Goal: Task Accomplishment & Management: Use online tool/utility

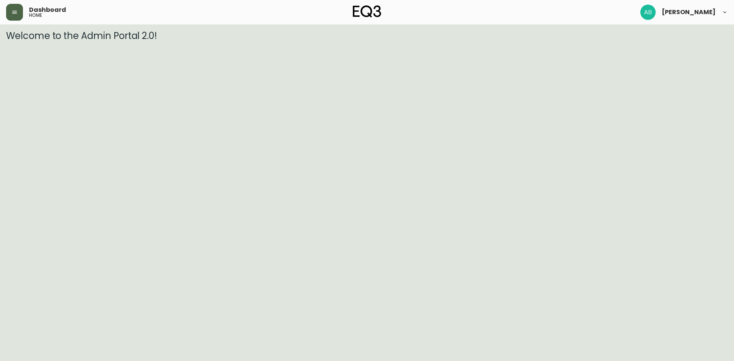
click at [13, 13] on icon "button" at bounding box center [14, 12] width 5 height 3
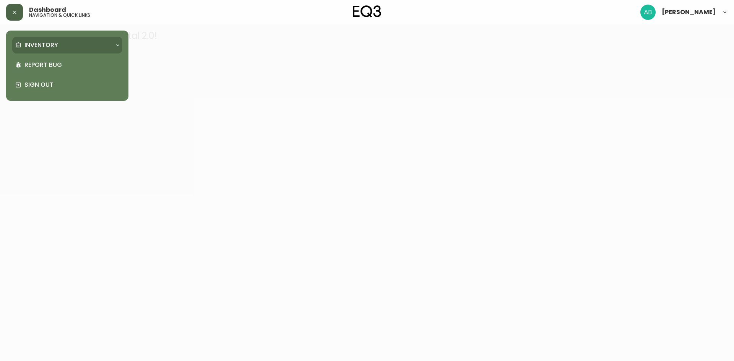
click at [68, 44] on div "Inventory" at bounding box center [63, 45] width 96 height 8
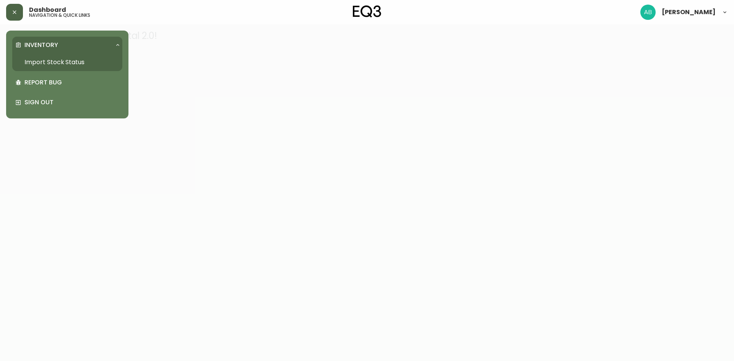
click at [62, 62] on link "Import Stock Status" at bounding box center [67, 63] width 110 height 18
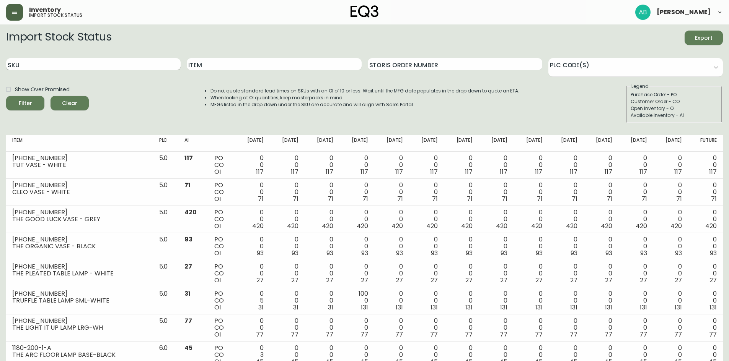
click at [102, 61] on input "SKU" at bounding box center [93, 64] width 174 height 12
paste input "3020-623-16-A"
type input "3020-623-16-A"
click at [242, 70] on input "Item" at bounding box center [274, 64] width 174 height 12
click at [25, 99] on div "Filter" at bounding box center [25, 104] width 13 height 10
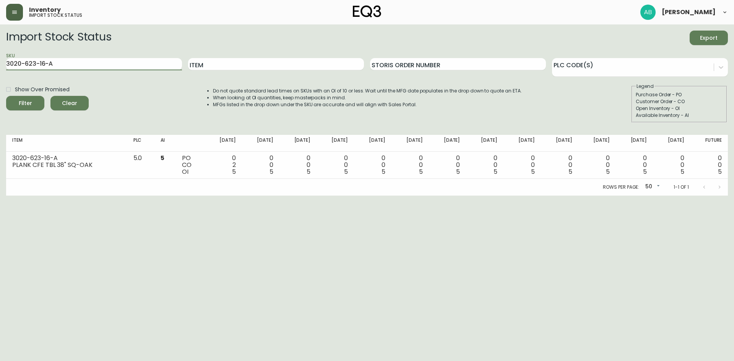
drag, startPoint x: 68, startPoint y: 60, endPoint x: -34, endPoint y: 50, distance: 101.9
click at [0, 50] on html "Inventory import stock status [PERSON_NAME] Import Stock Status Export SKU 3020…" at bounding box center [367, 98] width 734 height 196
paste input "7130-621-16-A"
type input "7130-621-16-A"
click at [39, 98] on button "Filter" at bounding box center [25, 103] width 38 height 15
